Goal: Task Accomplishment & Management: Use online tool/utility

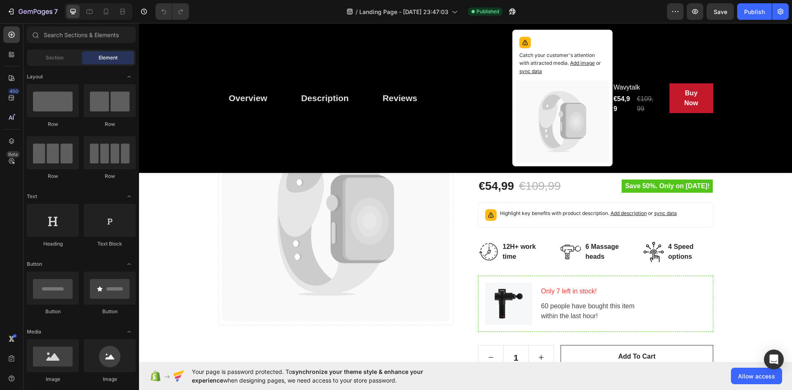
scroll to position [206, 0]
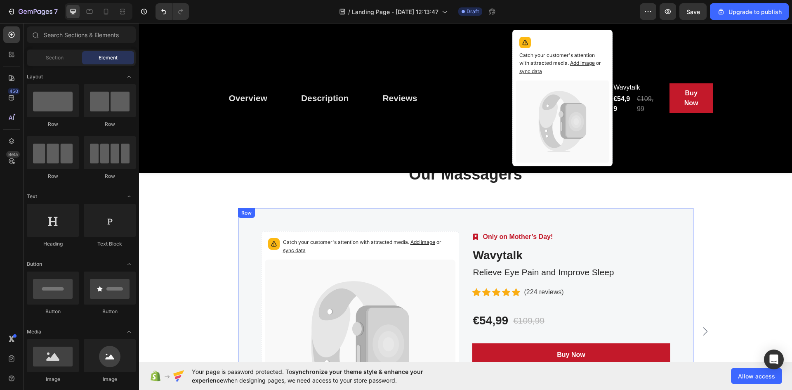
scroll to position [2352, 0]
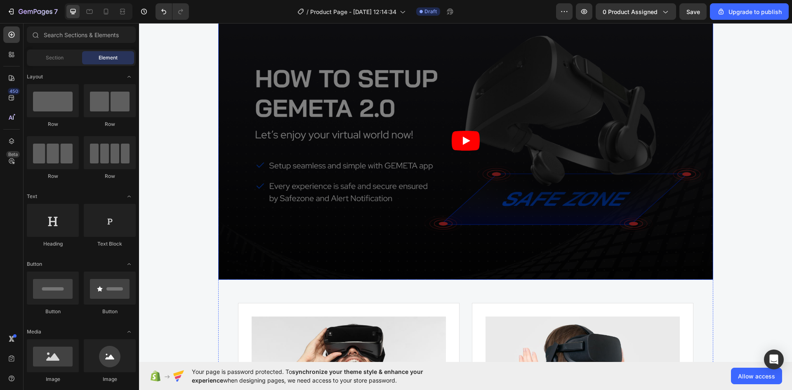
scroll to position [2022, 0]
